Goal: Task Accomplishment & Management: Complete application form

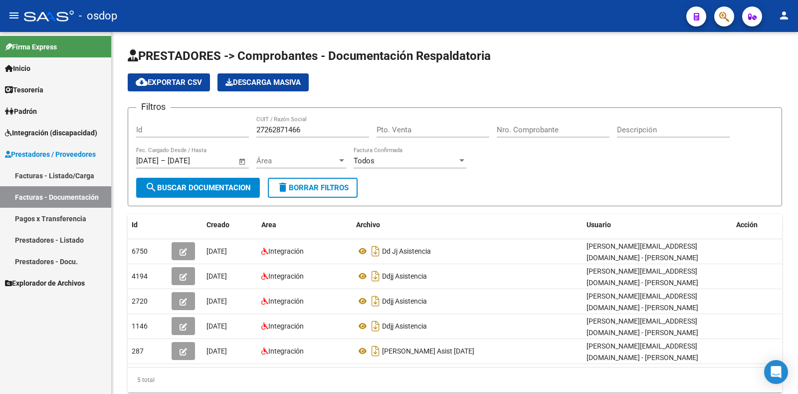
click at [60, 160] on link "Prestadores / Proveedores" at bounding box center [55, 153] width 111 height 21
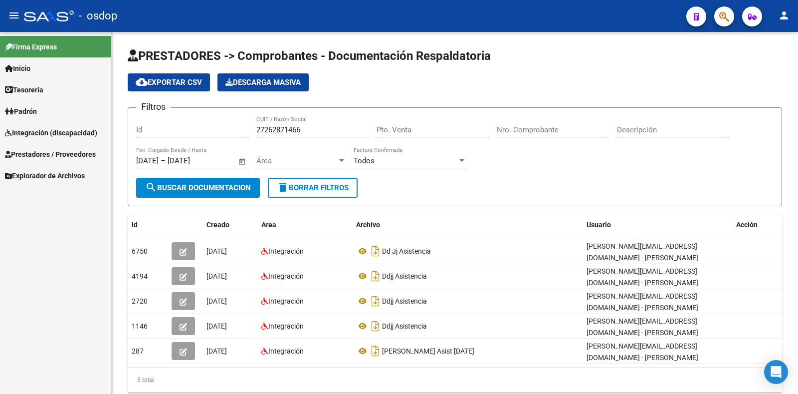
click at [69, 163] on link "Prestadores / Proveedores" at bounding box center [55, 153] width 111 height 21
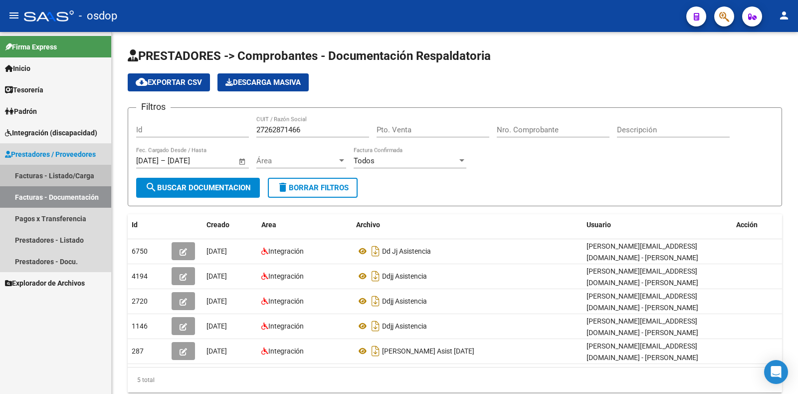
click at [52, 180] on link "Facturas - Listado/Carga" at bounding box center [55, 175] width 111 height 21
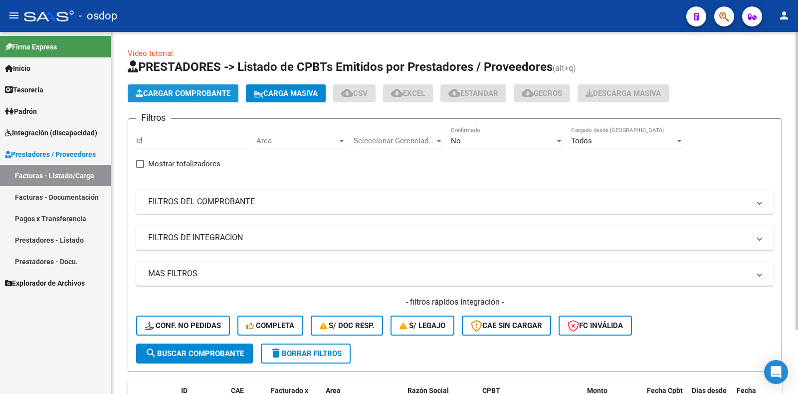
click at [187, 95] on span "Cargar Comprobante" at bounding box center [183, 93] width 95 height 9
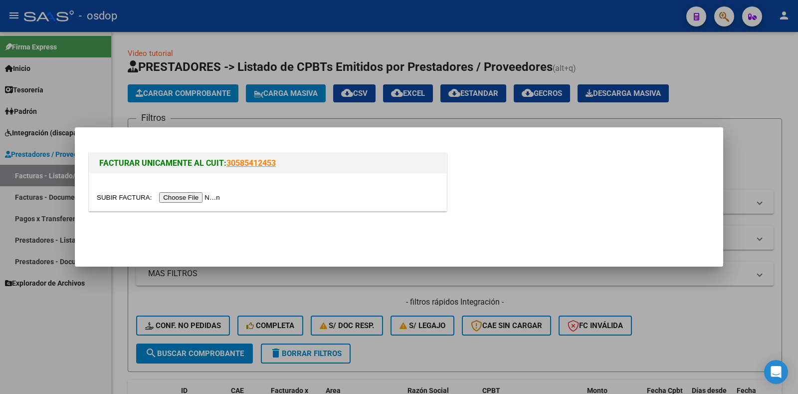
click at [195, 200] on input "file" at bounding box center [160, 197] width 126 height 10
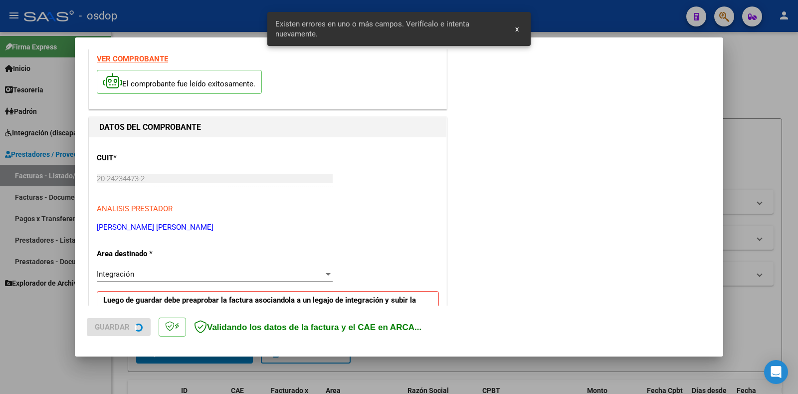
scroll to position [219, 0]
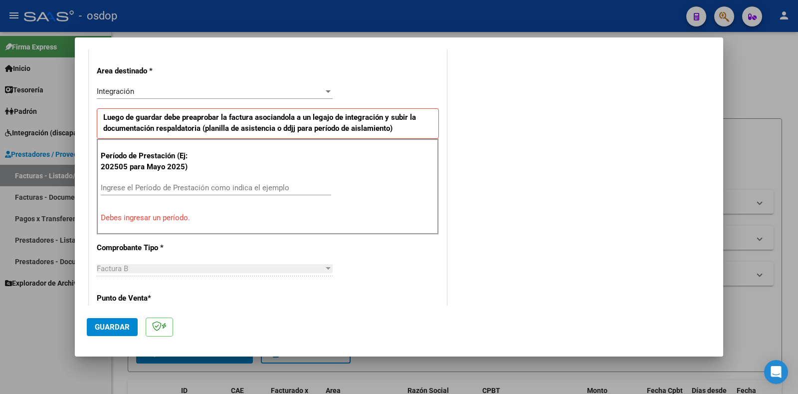
click at [151, 191] on input "Ingrese el Período de Prestación como indica el ejemplo" at bounding box center [216, 187] width 230 height 9
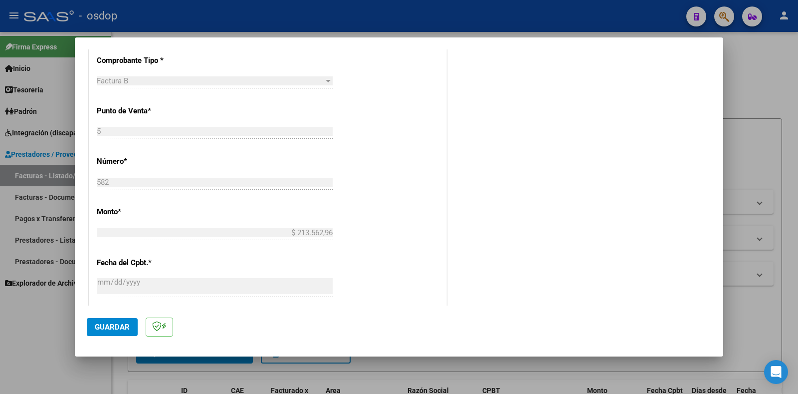
scroll to position [369, 0]
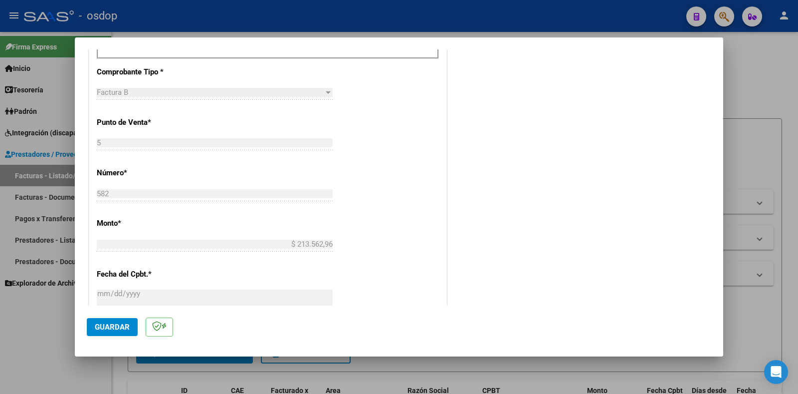
type input "202508"
click at [120, 325] on span "Guardar" at bounding box center [112, 326] width 35 height 9
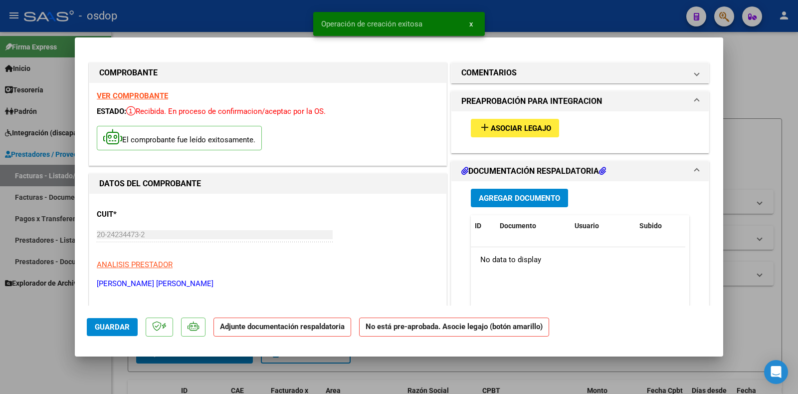
click at [527, 121] on button "add Asociar Legajo" at bounding box center [515, 128] width 88 height 18
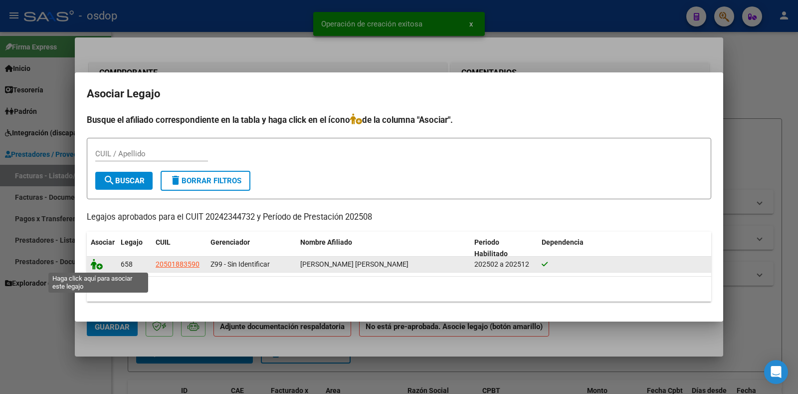
click at [92, 265] on icon at bounding box center [97, 263] width 12 height 11
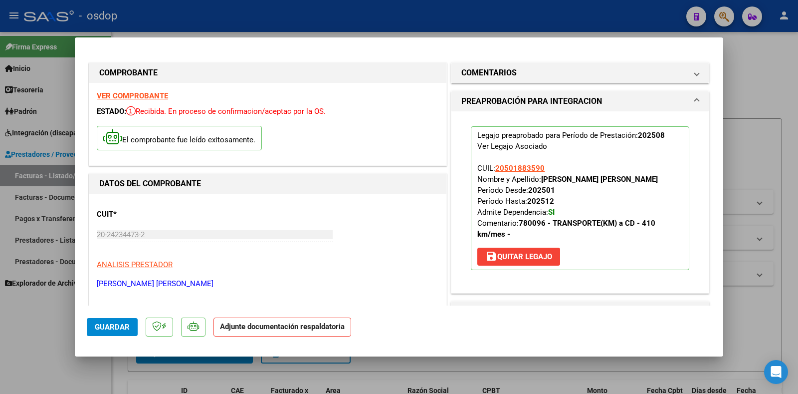
scroll to position [150, 0]
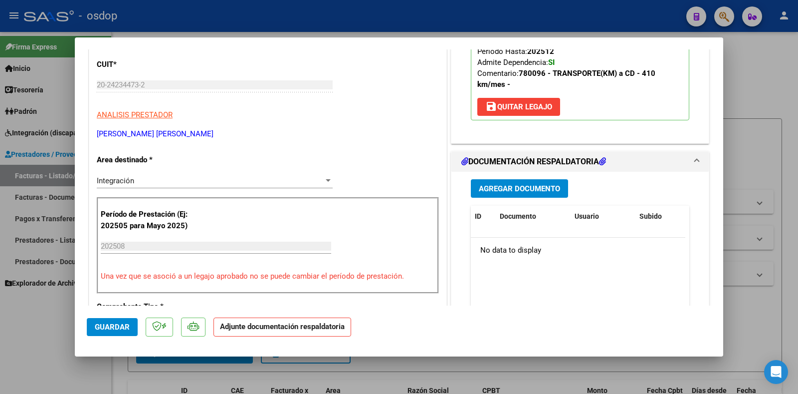
click at [525, 191] on span "Agregar Documento" at bounding box center [519, 188] width 81 height 9
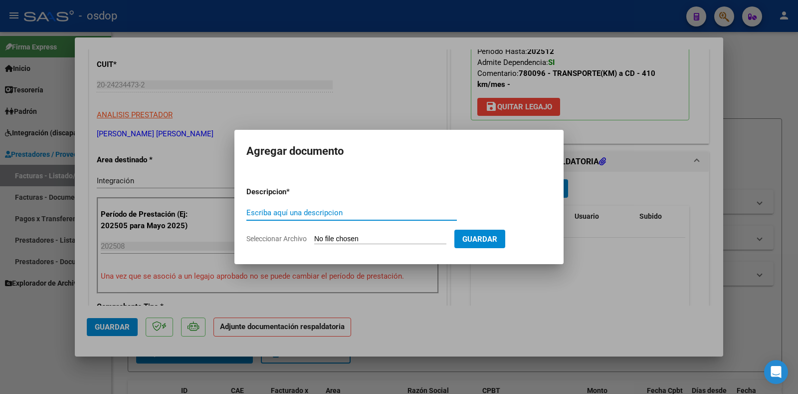
click at [298, 215] on input "Escriba aquí una descripcion" at bounding box center [351, 212] width 210 height 9
type input "DDJJ ASISTENCIA"
click at [351, 237] on input "Seleccionar Archivo" at bounding box center [380, 238] width 132 height 9
type input "C:\fakepath\ASIST TRANSPORTE [PERSON_NAME] 08-2025.pdf"
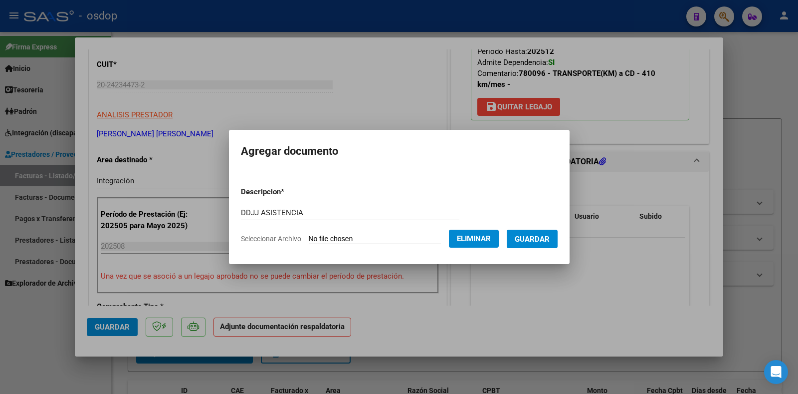
click at [539, 241] on span "Guardar" at bounding box center [532, 238] width 35 height 9
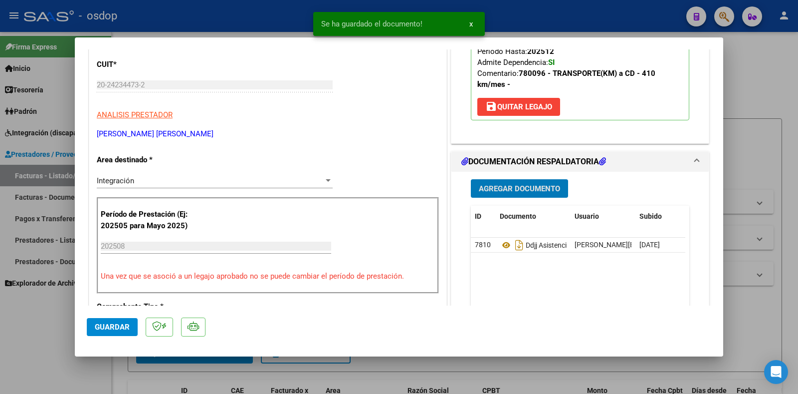
click at [102, 332] on button "Guardar" at bounding box center [112, 327] width 51 height 18
click at [32, 342] on div at bounding box center [399, 197] width 798 height 394
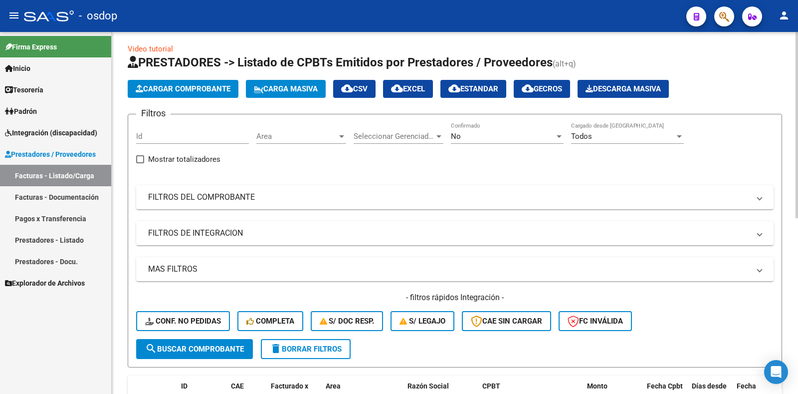
scroll to position [0, 0]
